Goal: Find specific page/section

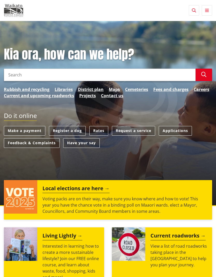
click at [152, 77] on input "Search" at bounding box center [100, 74] width 192 height 12
type input "Jobs"
click at [204, 66] on div "Kia ora, how can we help? Search Jobs Search Rubbish and recycling Libraries Di…" at bounding box center [108, 73] width 216 height 52
click at [205, 77] on icon "button" at bounding box center [204, 74] width 5 height 5
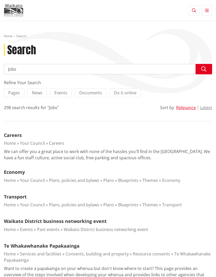
click at [11, 137] on link "Careers" at bounding box center [13, 135] width 18 height 6
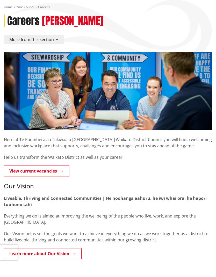
scroll to position [29, 0]
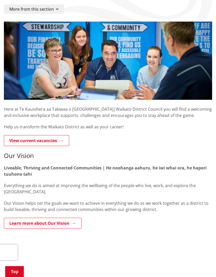
click at [23, 142] on link "View current vacancies" at bounding box center [36, 140] width 65 height 11
